Goal: Task Accomplishment & Management: Manage account settings

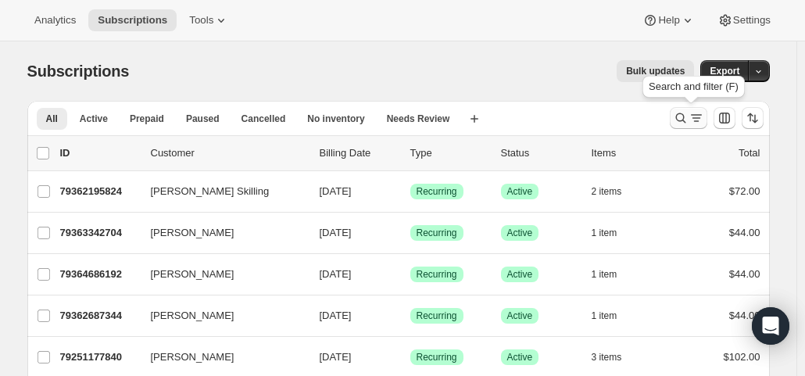
click at [687, 122] on icon "Search and filter results" at bounding box center [681, 118] width 16 height 16
click at [692, 123] on icon "Search and filter results" at bounding box center [697, 118] width 16 height 16
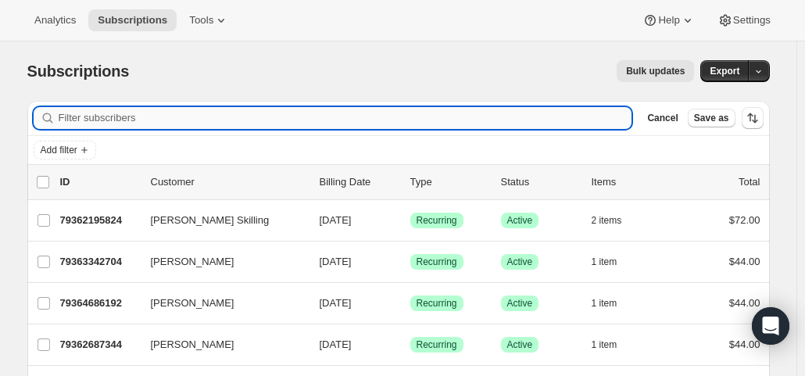
click at [208, 119] on input "Filter subscribers" at bounding box center [346, 118] width 574 height 22
type input "[PERSON_NAME]"
drag, startPoint x: 109, startPoint y: 118, endPoint x: 44, endPoint y: 113, distance: 65.9
click at [44, 113] on div "[PERSON_NAME]" at bounding box center [333, 118] width 599 height 22
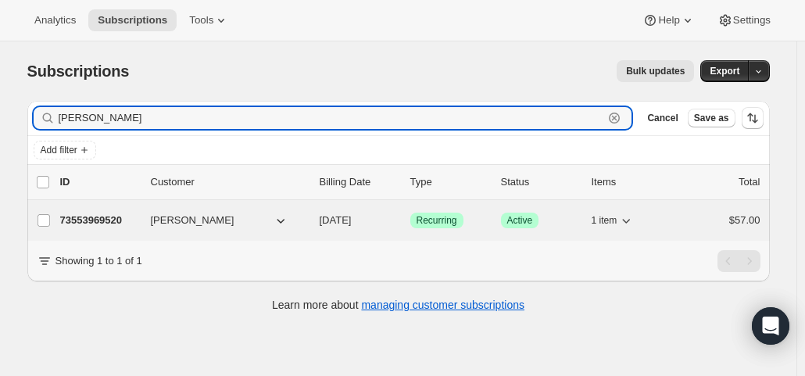
type input "[PERSON_NAME]"
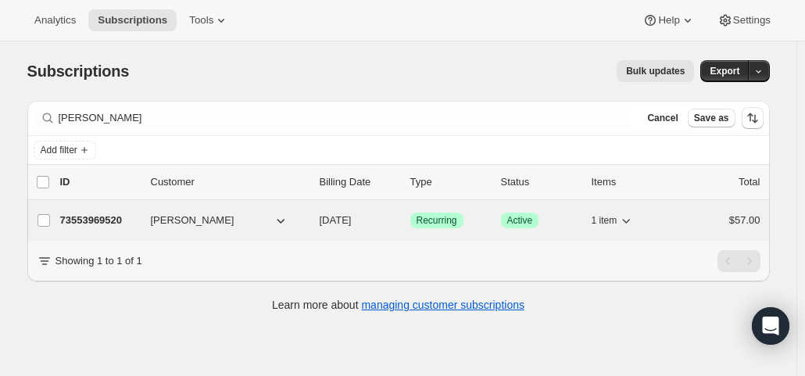
click at [342, 220] on span "[DATE]" at bounding box center [336, 220] width 32 height 12
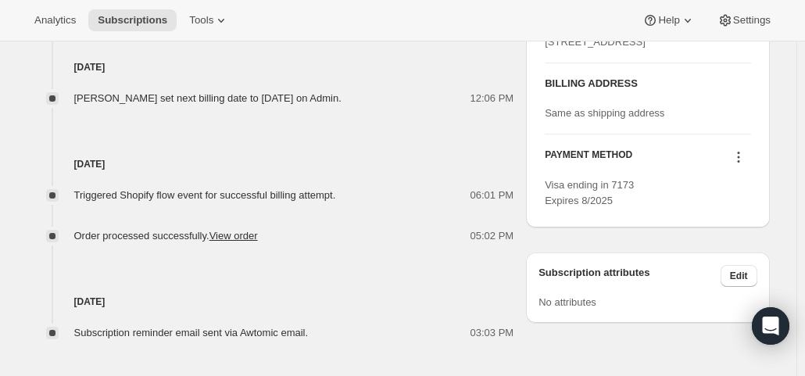
scroll to position [772, 0]
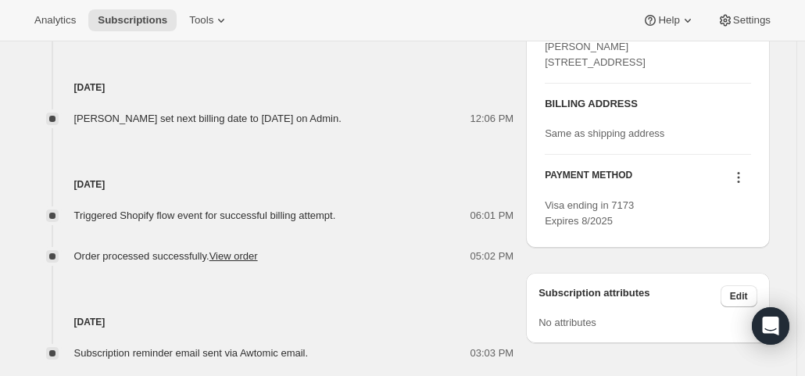
click at [744, 185] on icon at bounding box center [739, 178] width 16 height 16
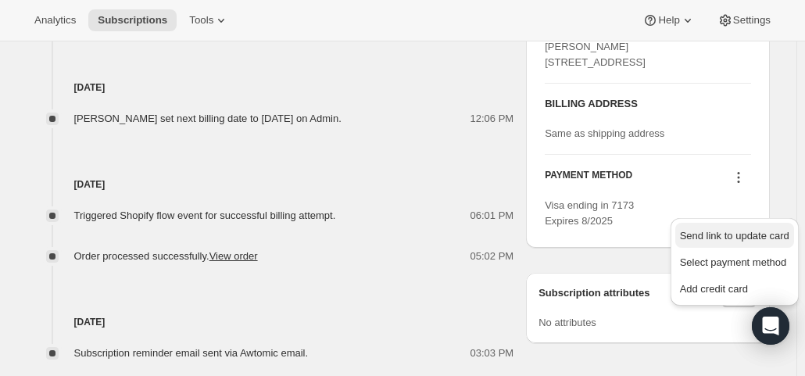
click at [743, 224] on button "Send link to update card" at bounding box center [734, 235] width 119 height 25
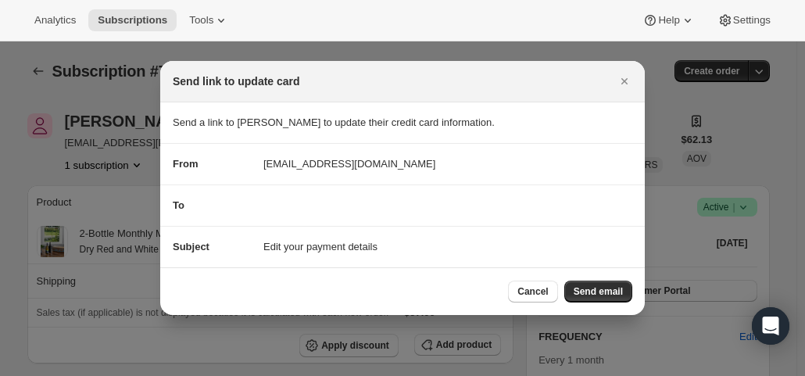
scroll to position [0, 0]
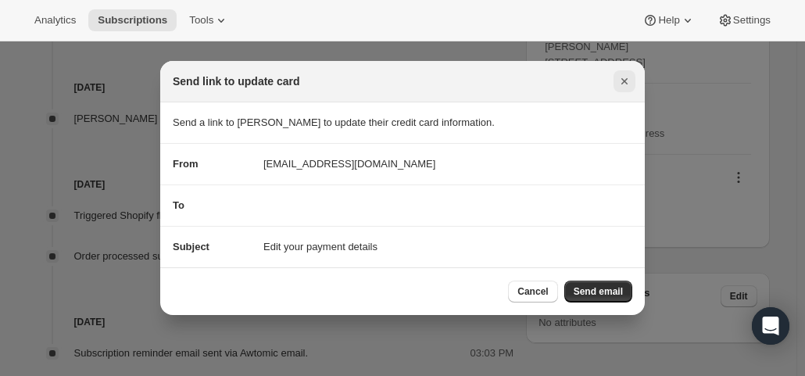
click at [623, 81] on icon "Close" at bounding box center [624, 81] width 6 height 6
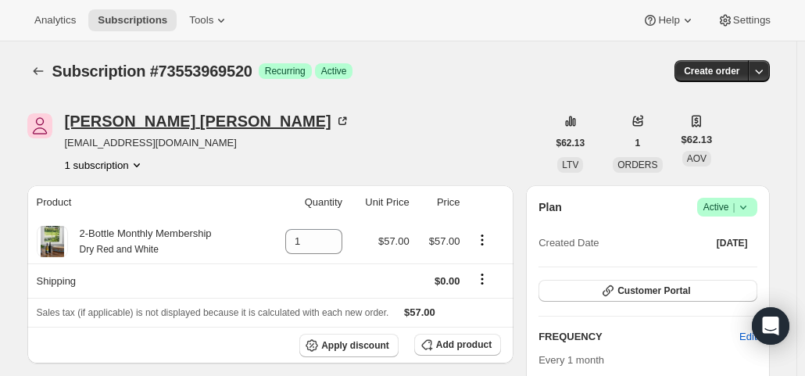
click at [138, 123] on div "[PERSON_NAME]" at bounding box center [207, 121] width 285 height 16
